Goal: Find specific page/section: Find specific page/section

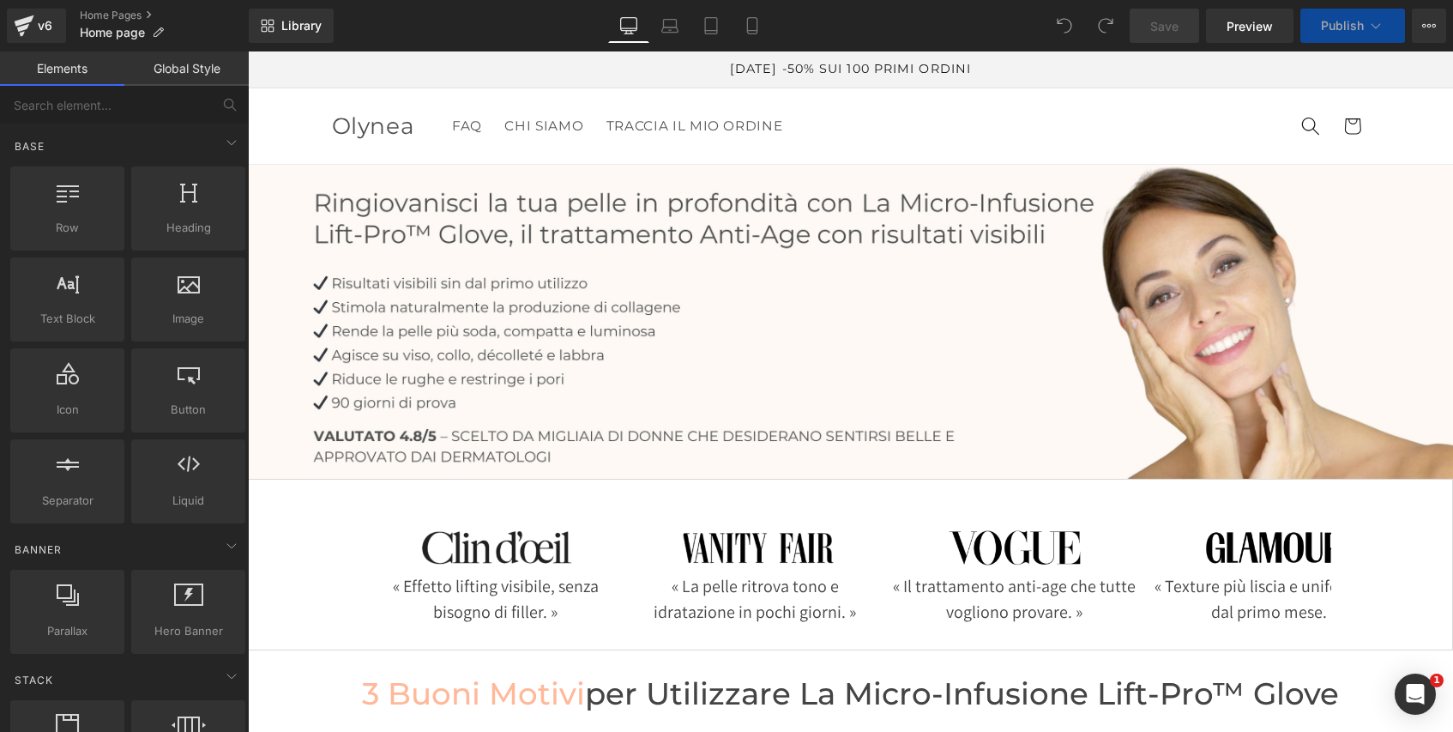
click at [208, 72] on link "Global Style" at bounding box center [186, 68] width 124 height 34
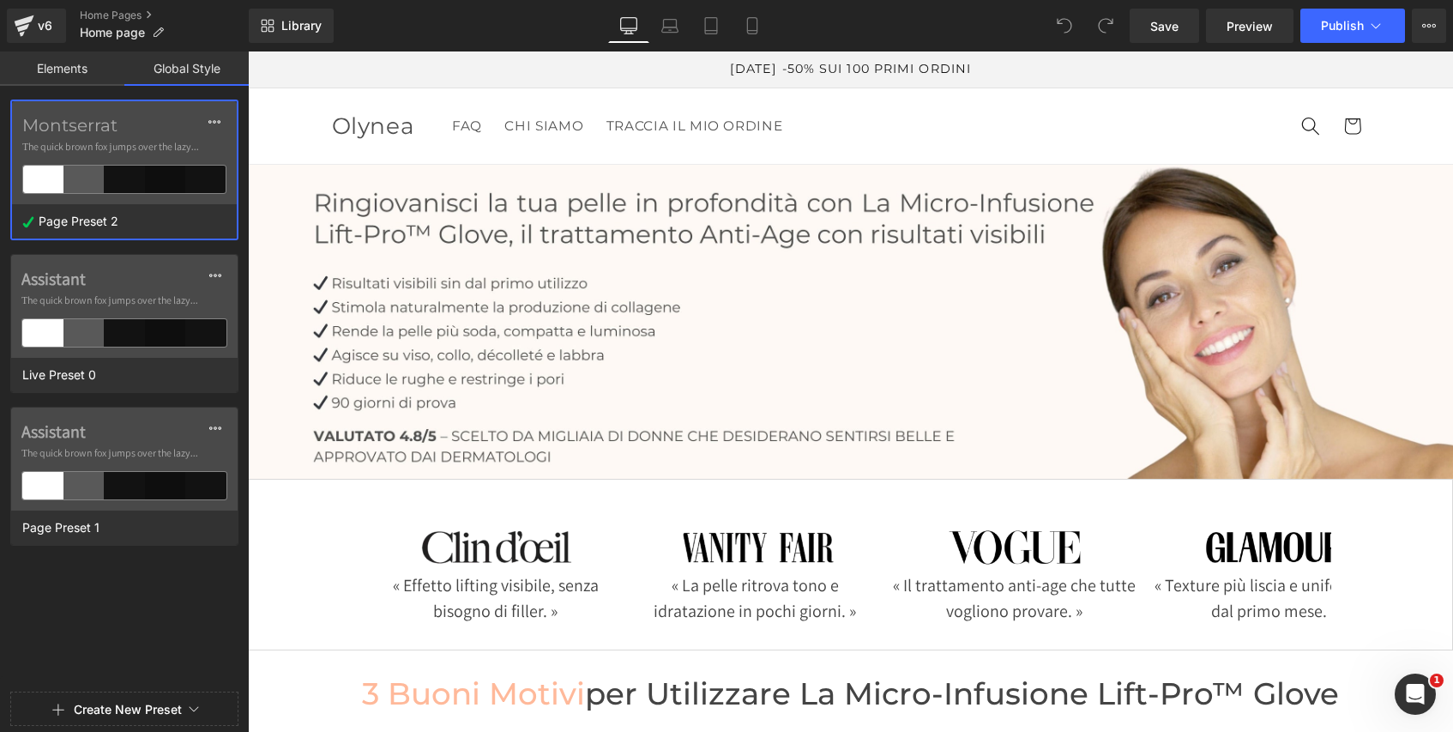
click at [75, 67] on link "Elements" at bounding box center [62, 68] width 124 height 34
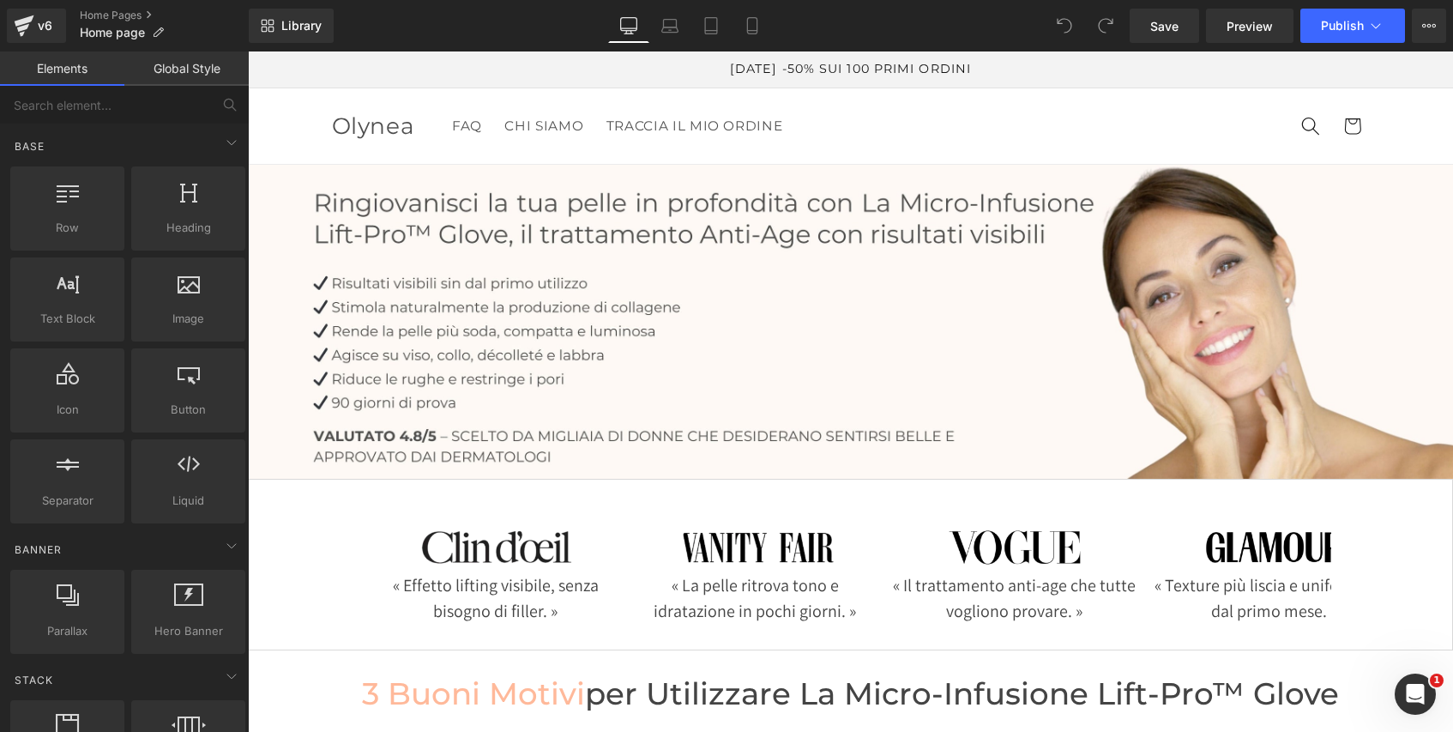
click at [192, 66] on link "Global Style" at bounding box center [186, 68] width 124 height 34
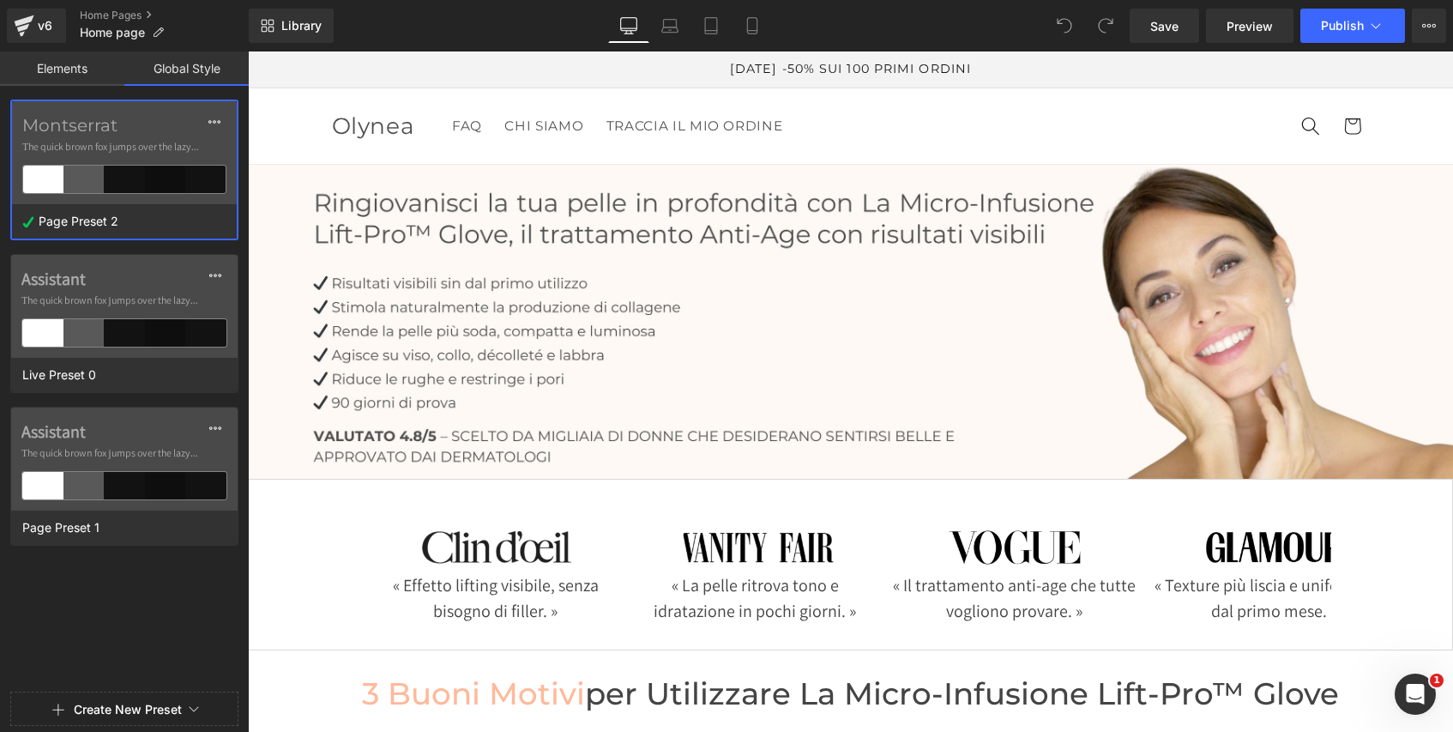
click at [154, 121] on label "Montserrat" at bounding box center [124, 125] width 204 height 21
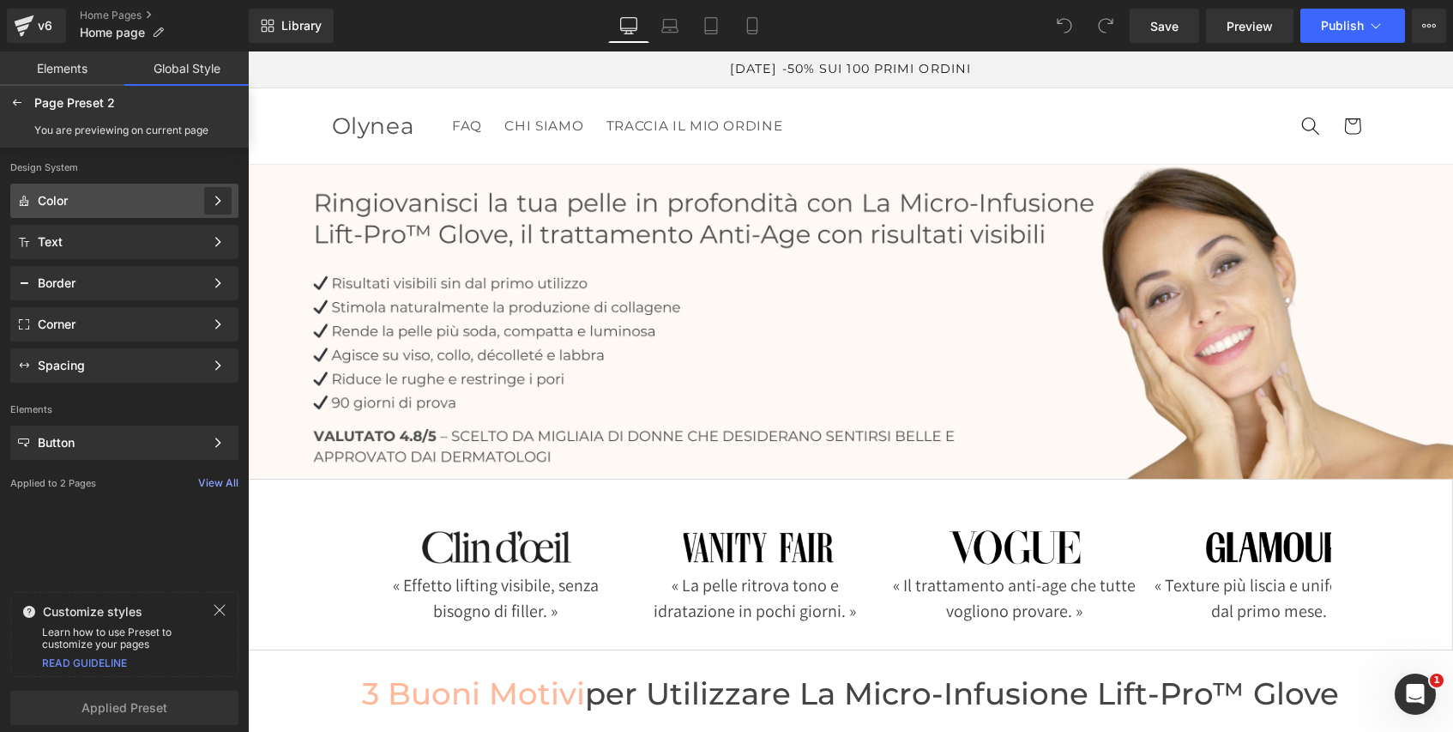
click at [224, 202] on div at bounding box center [217, 200] width 27 height 27
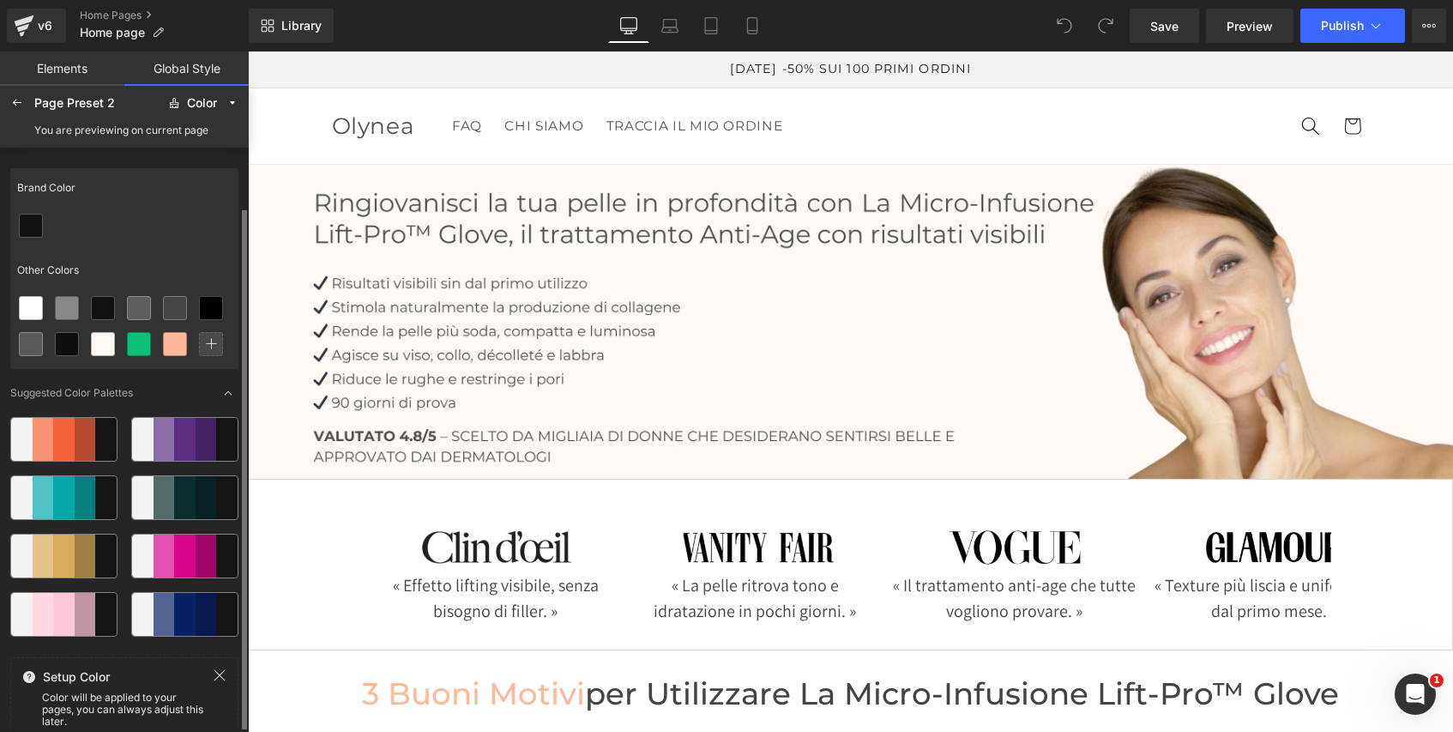
scroll to position [32, 0]
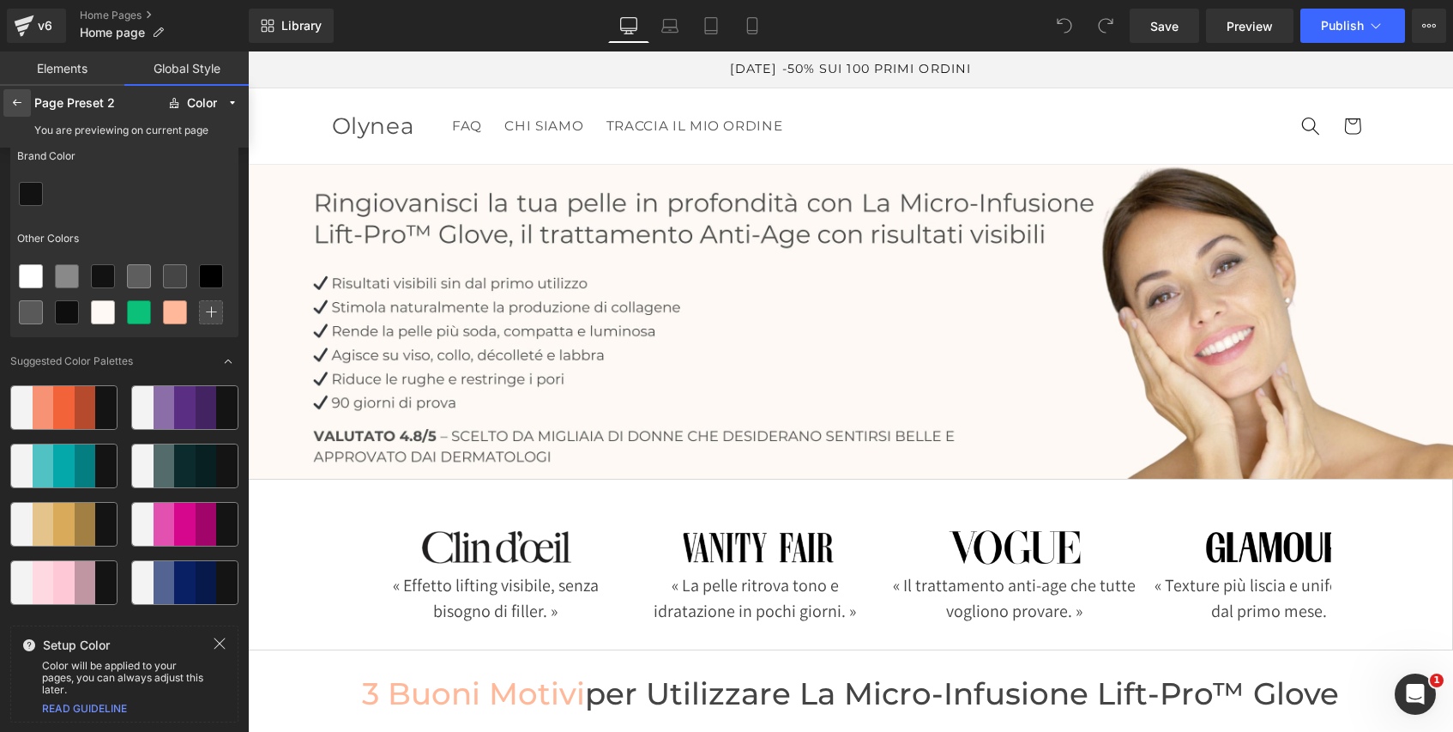
click at [17, 103] on icon at bounding box center [17, 103] width 14 height 14
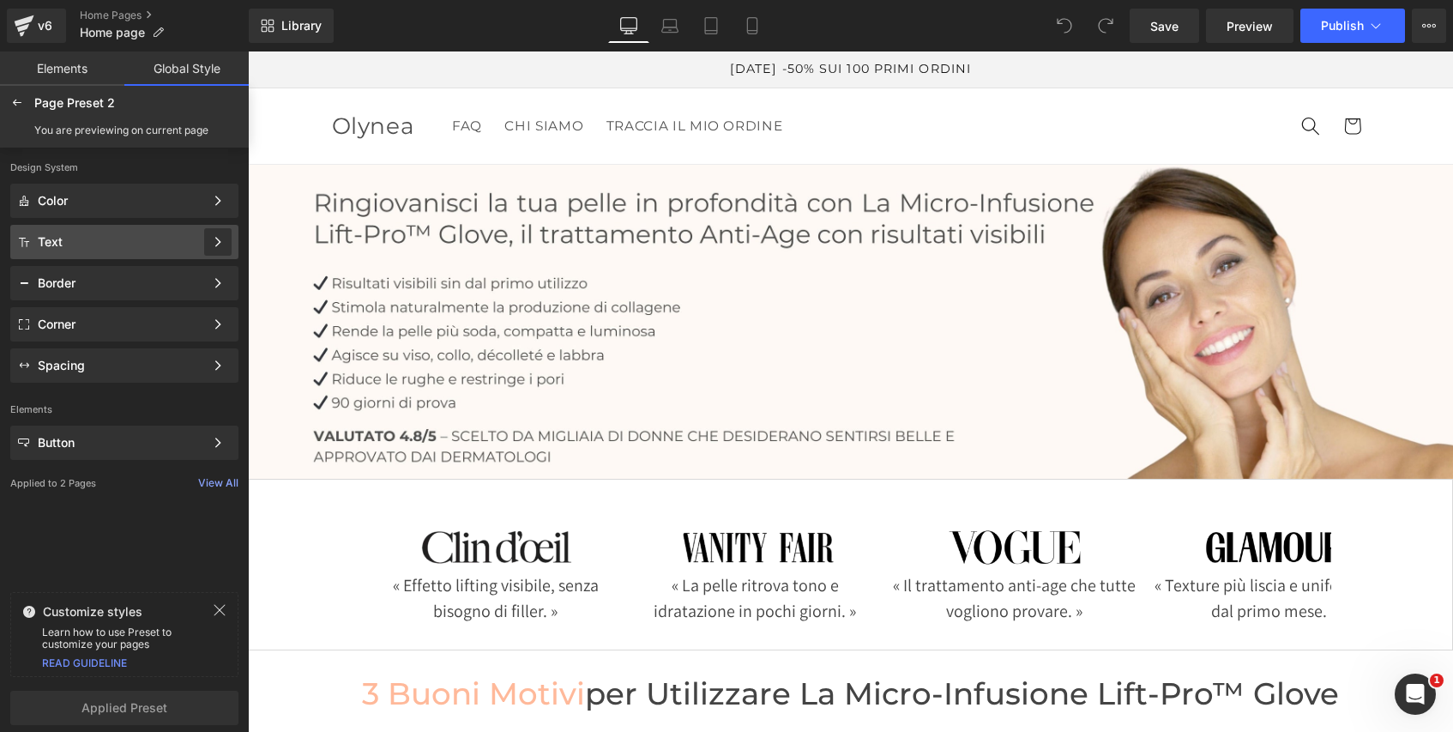
click at [220, 236] on icon at bounding box center [218, 242] width 12 height 12
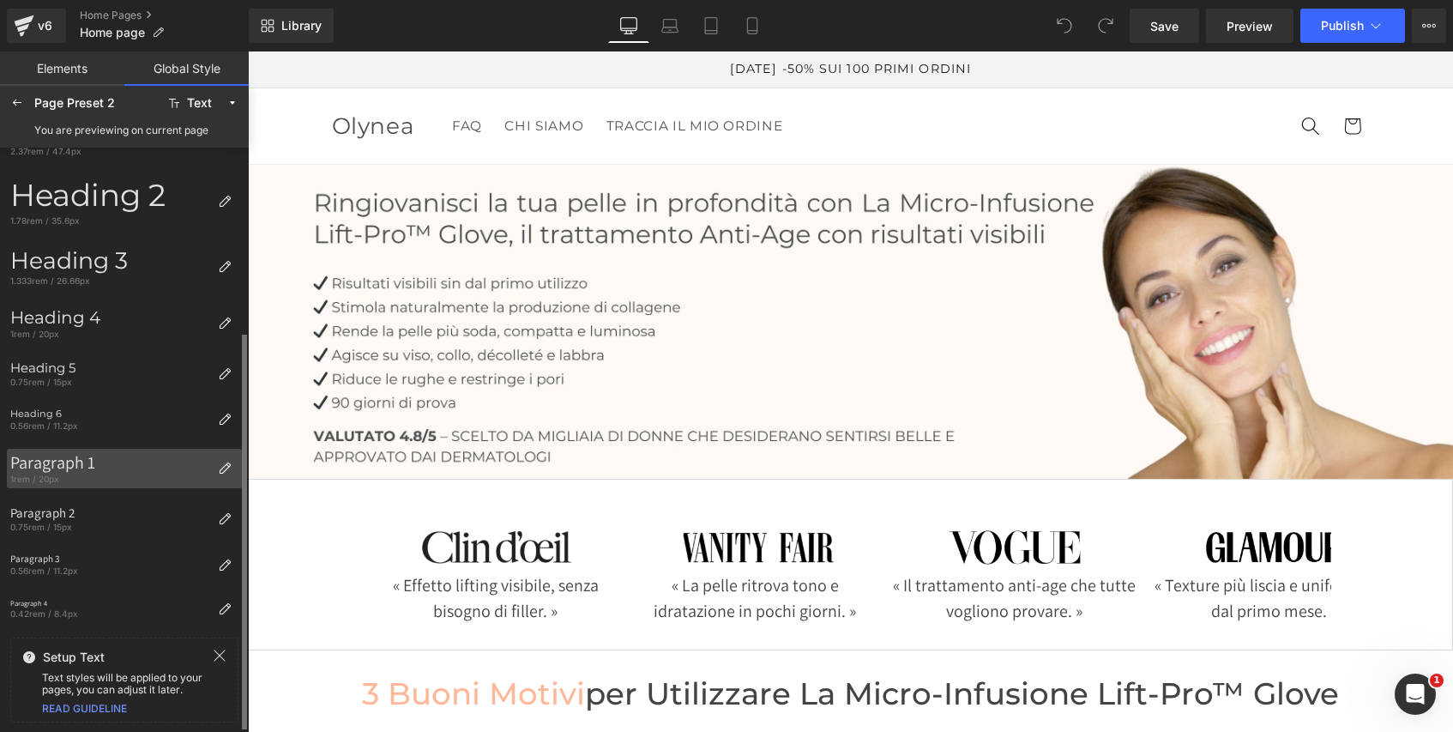
scroll to position [0, 0]
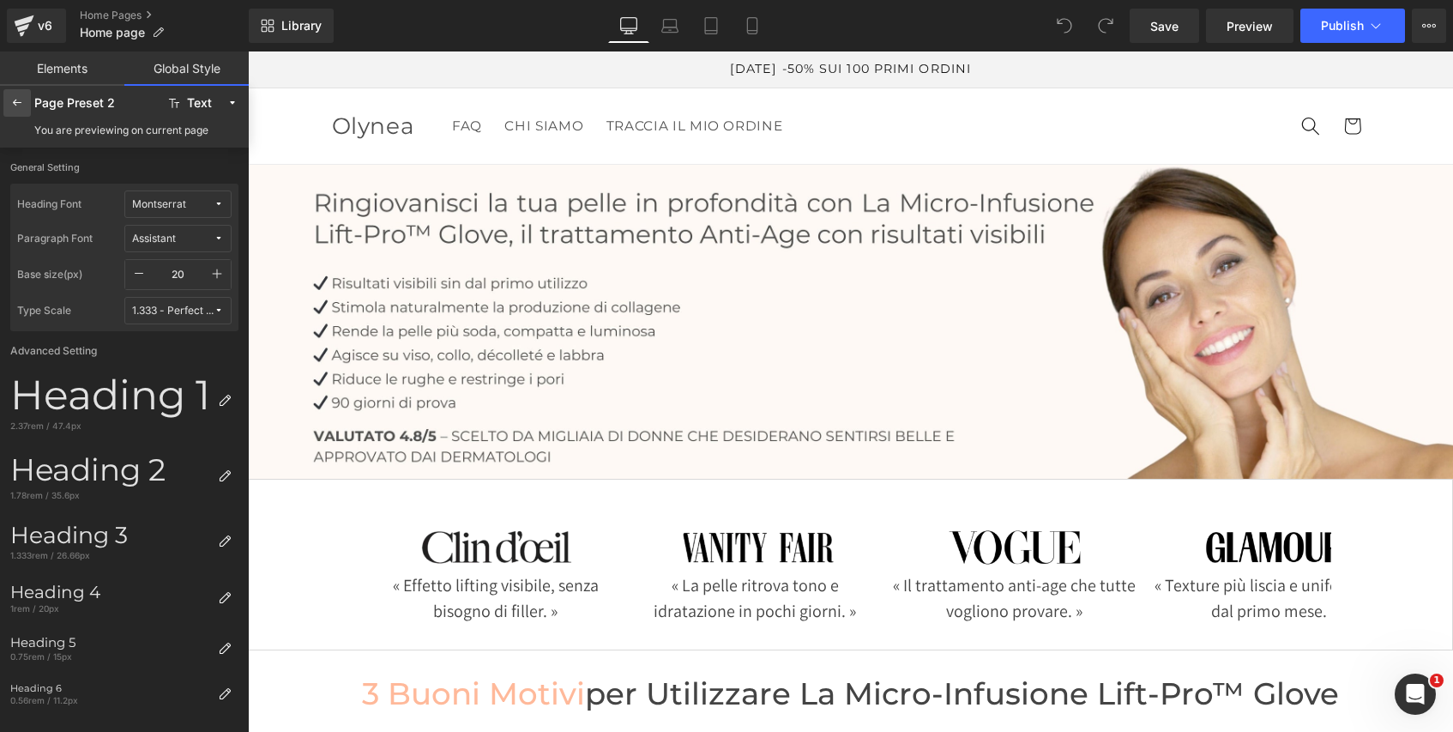
click at [15, 99] on icon at bounding box center [17, 103] width 14 height 14
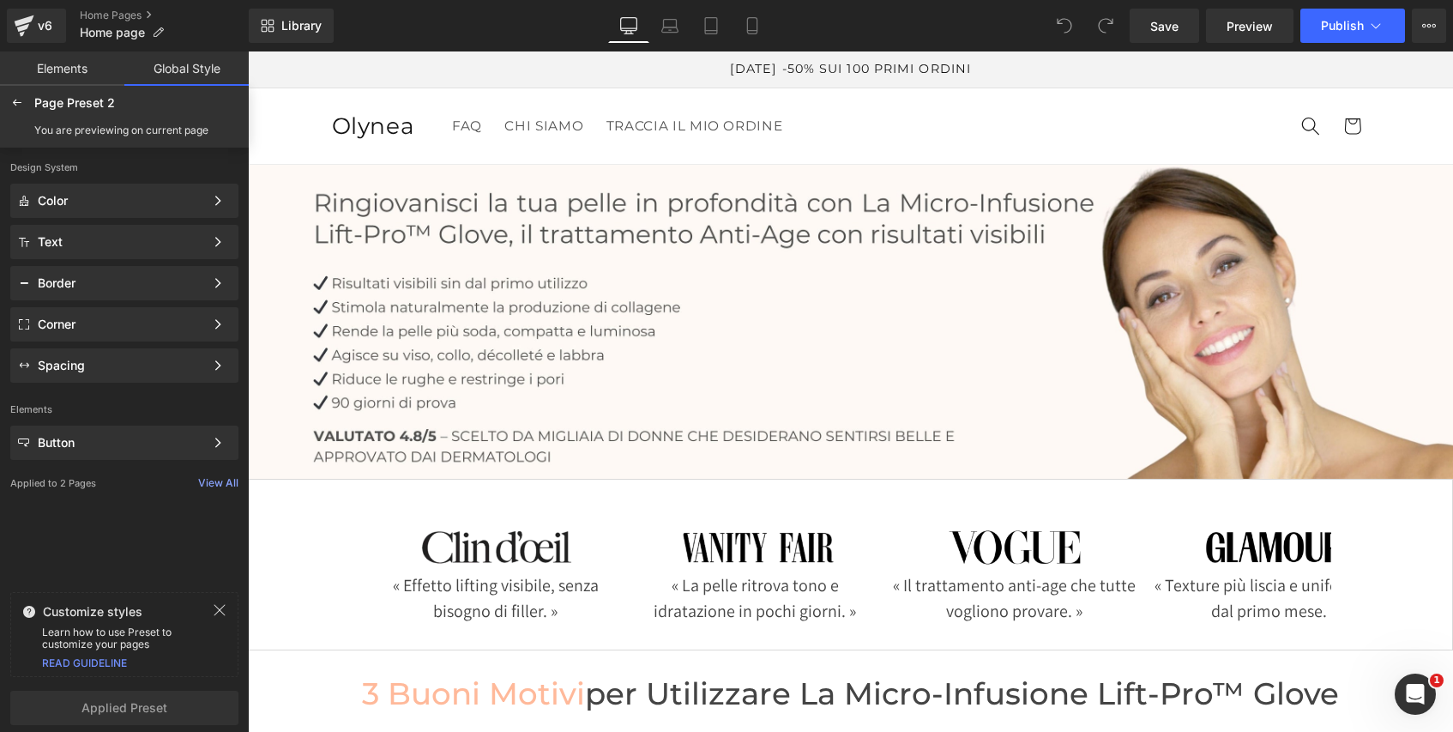
click at [401, 108] on link "Olynea" at bounding box center [372, 126] width 97 height 37
click at [16, 103] on icon at bounding box center [17, 103] width 14 height 14
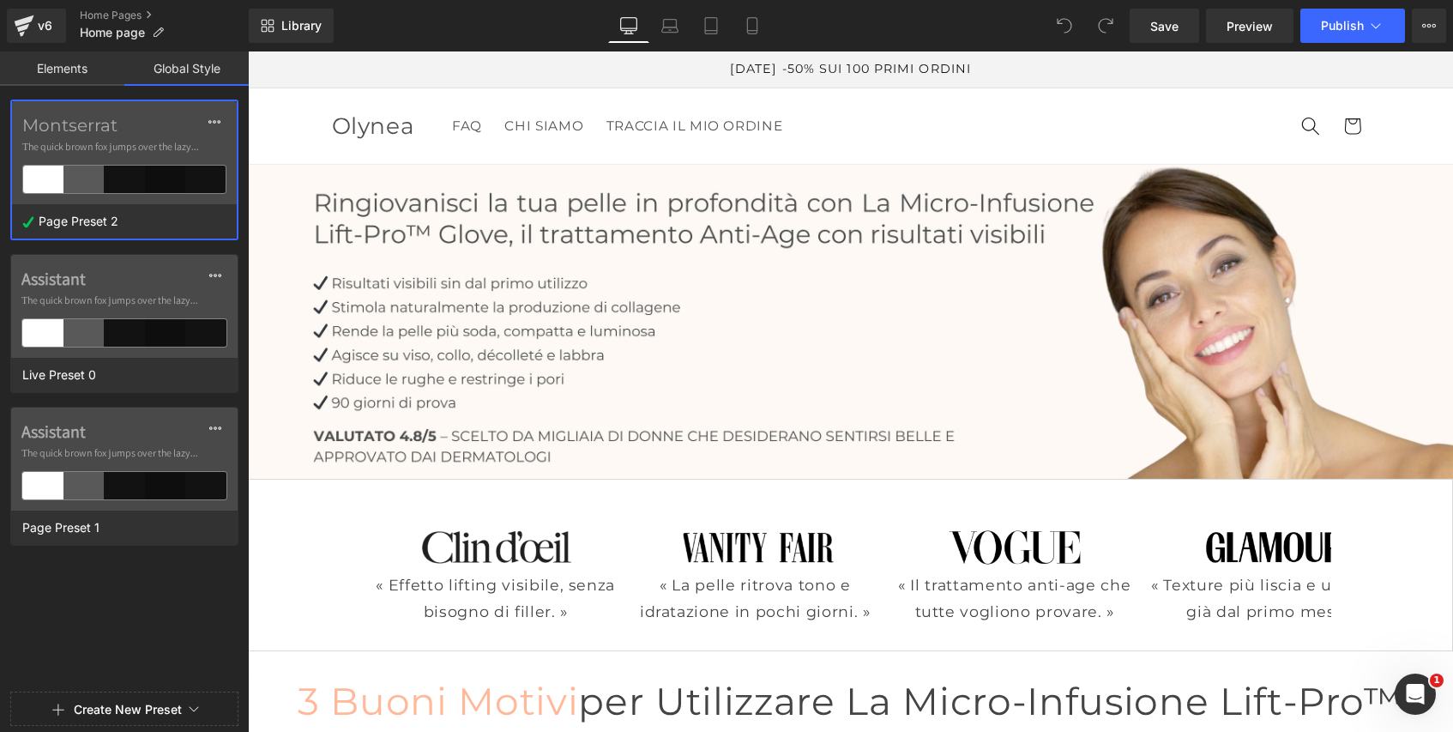
click at [54, 73] on link "Elements" at bounding box center [62, 68] width 124 height 34
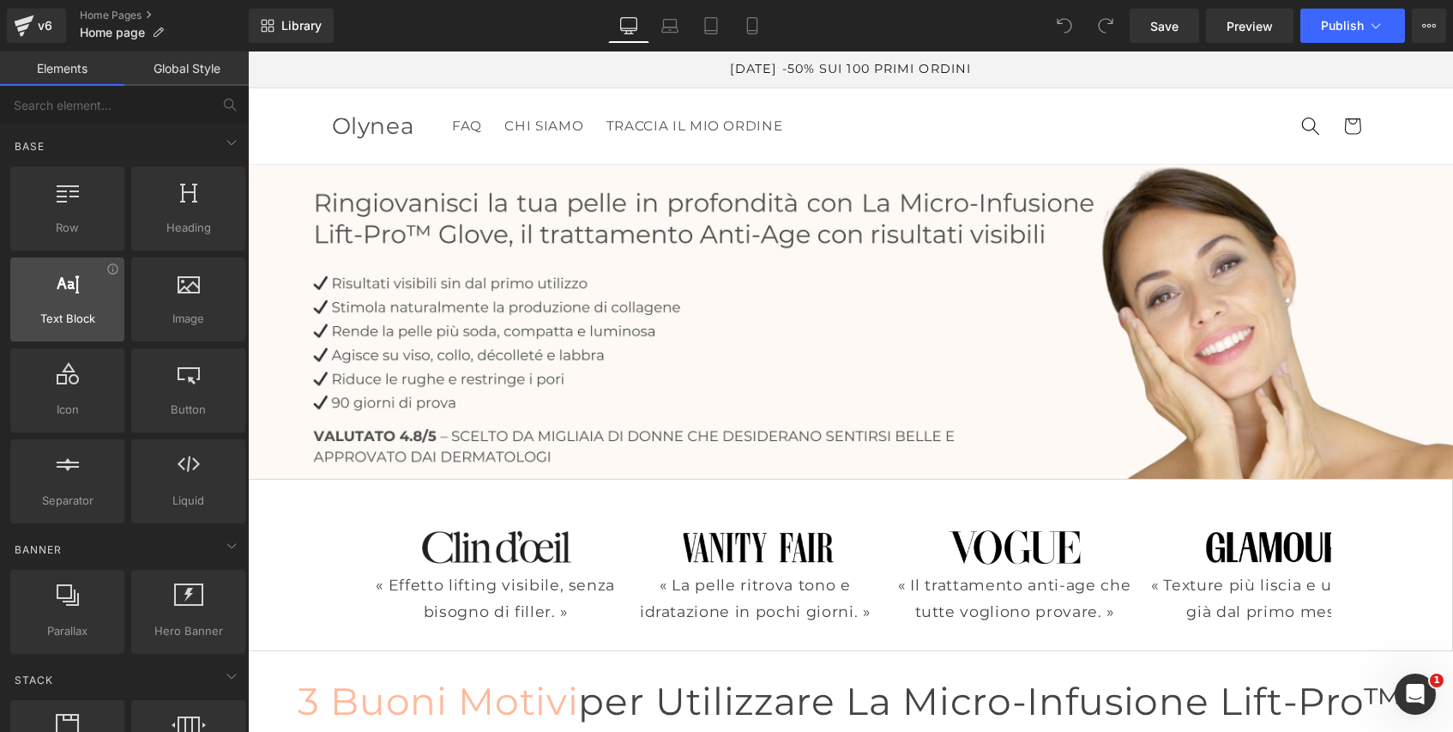
click at [106, 292] on div at bounding box center [67, 290] width 104 height 39
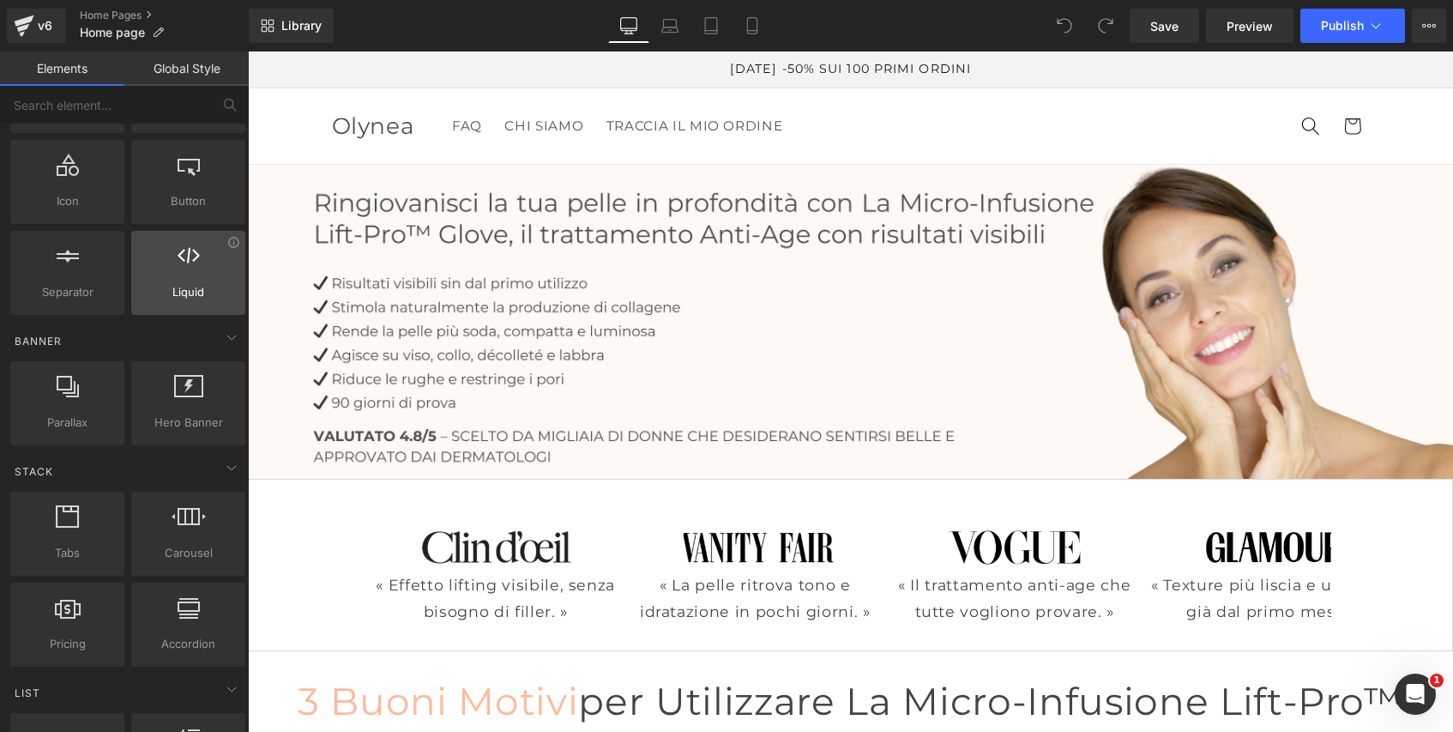
scroll to position [210, 0]
click at [423, 112] on header "FAQ CHI SIAMO TRACCIA IL MIO ORDINE [GEOGRAPHIC_DATA] FAQ CHI SIAMO TRACCIA IL …" at bounding box center [851, 125] width 1132 height 75
